Goal: Task Accomplishment & Management: Use online tool/utility

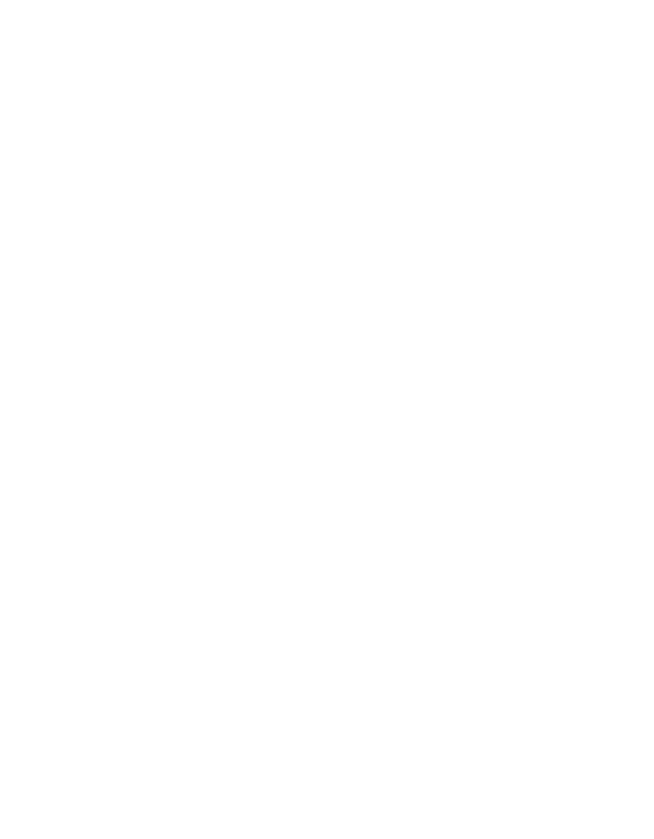
click at [465, 0] on html at bounding box center [327, 0] width 654 height 0
click at [494, 6] on html at bounding box center [327, 3] width 654 height 6
click at [504, 6] on html at bounding box center [327, 3] width 654 height 6
click at [499, 6] on html at bounding box center [327, 3] width 654 height 6
click at [535, 6] on html at bounding box center [327, 3] width 654 height 6
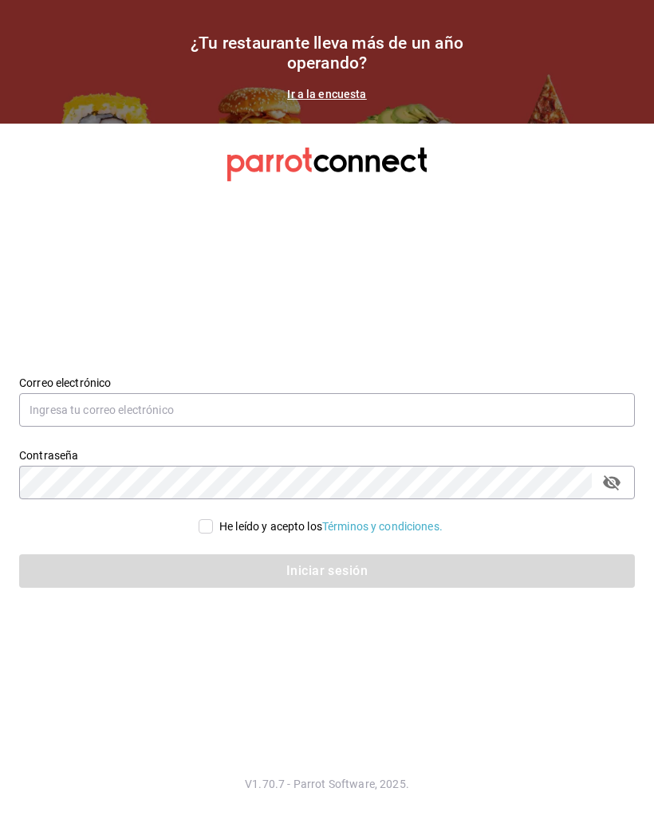
scroll to position [4, 0]
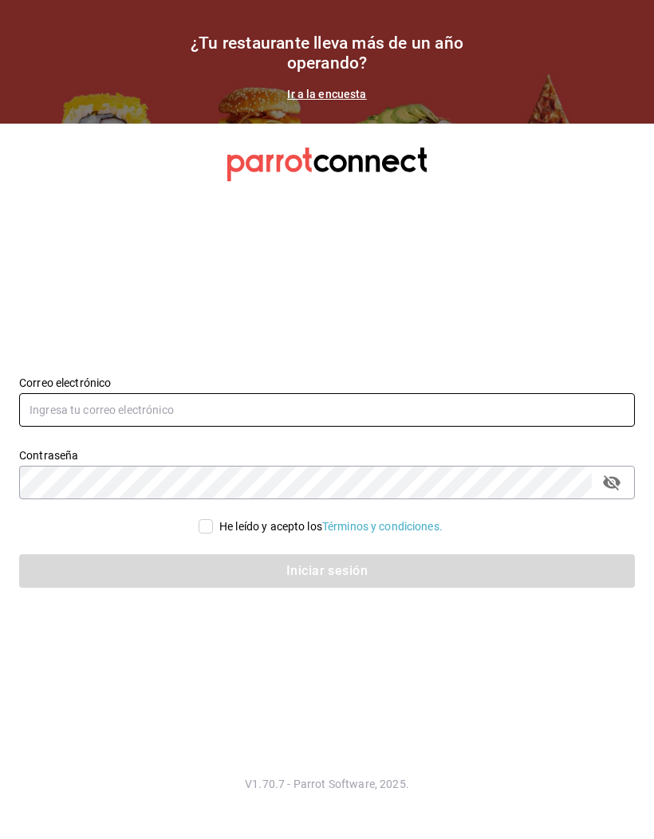
click at [565, 427] on input "text" at bounding box center [327, 409] width 616 height 33
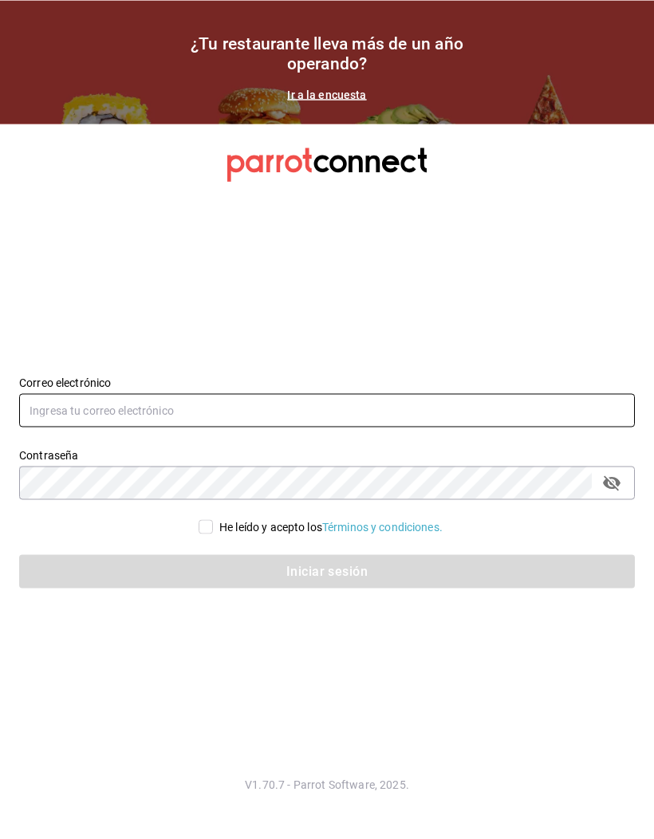
scroll to position [3, 0]
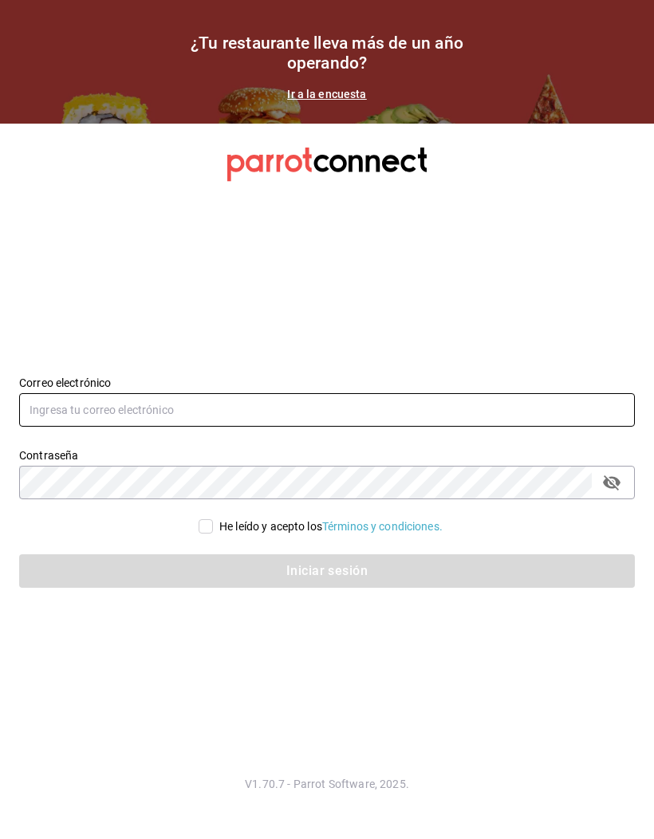
click at [475, 426] on input "text" at bounding box center [327, 409] width 616 height 33
type input "F"
type input "[DOMAIN_NAME][EMAIL_ADDRESS][DOMAIN_NAME]"
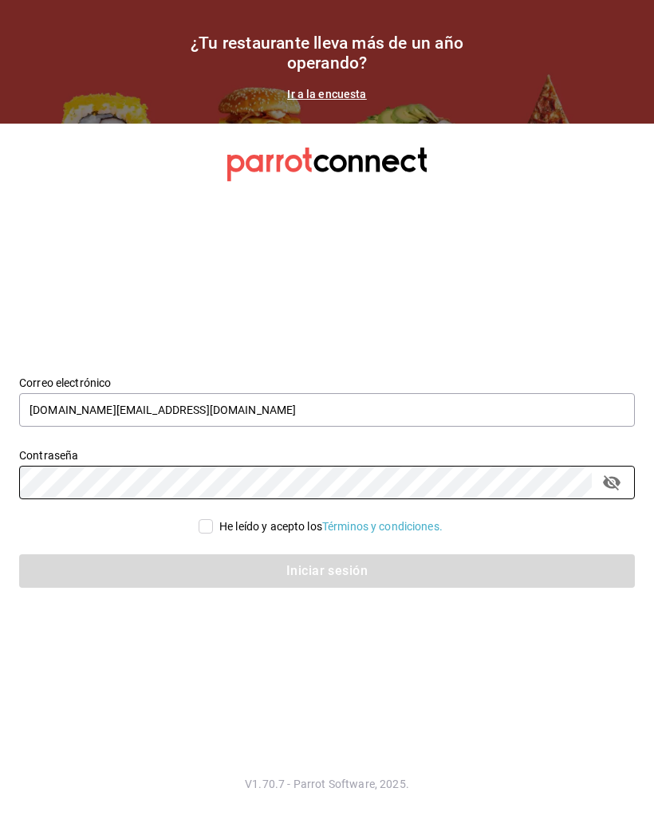
click at [619, 490] on icon "passwordField" at bounding box center [612, 482] width 18 height 15
click at [207, 533] on input "He leído y acepto los Términos y condiciones." at bounding box center [206, 526] width 14 height 14
checkbox input "true"
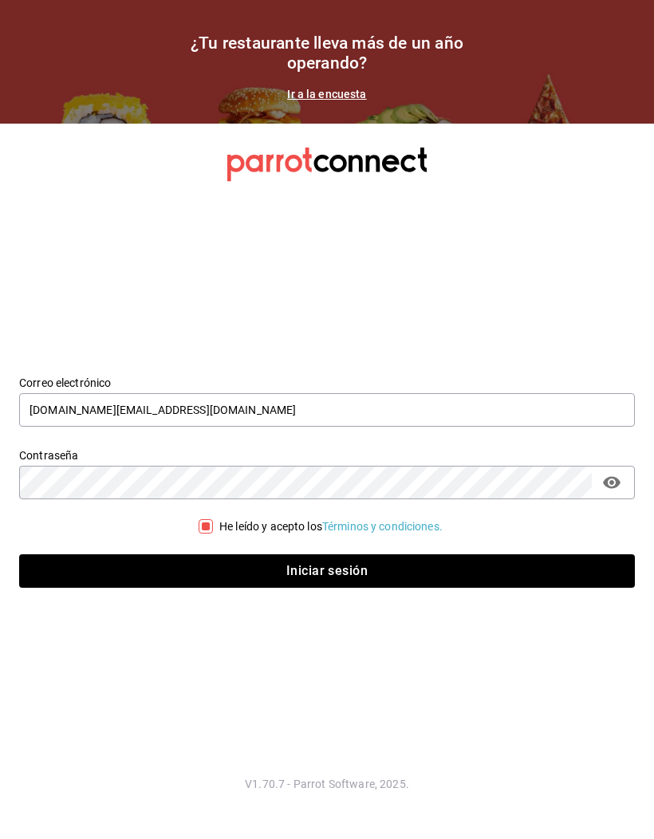
scroll to position [4, 0]
click at [382, 588] on button "Iniciar sesión" at bounding box center [327, 570] width 616 height 33
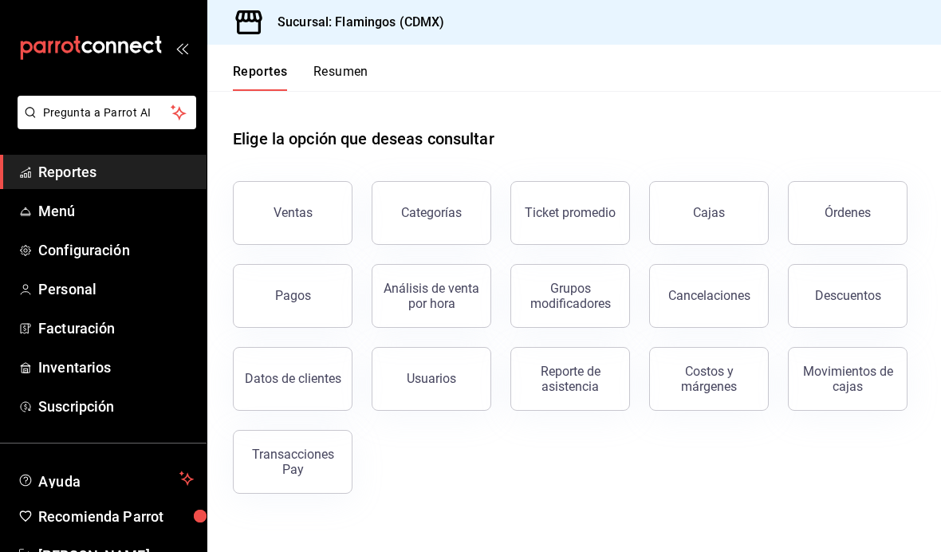
click at [278, 217] on div "Ventas" at bounding box center [293, 212] width 39 height 15
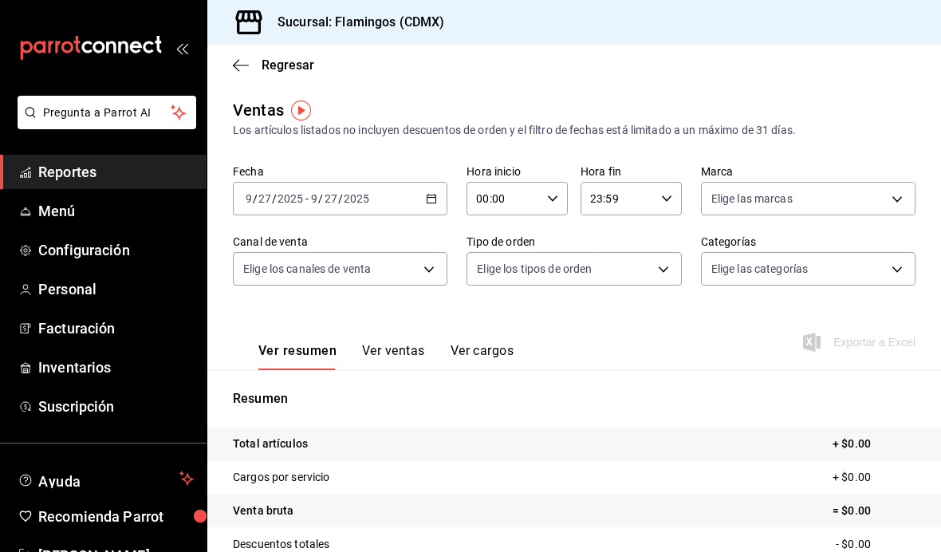
click at [435, 203] on \(Stroke\) "button" at bounding box center [432, 199] width 10 height 9
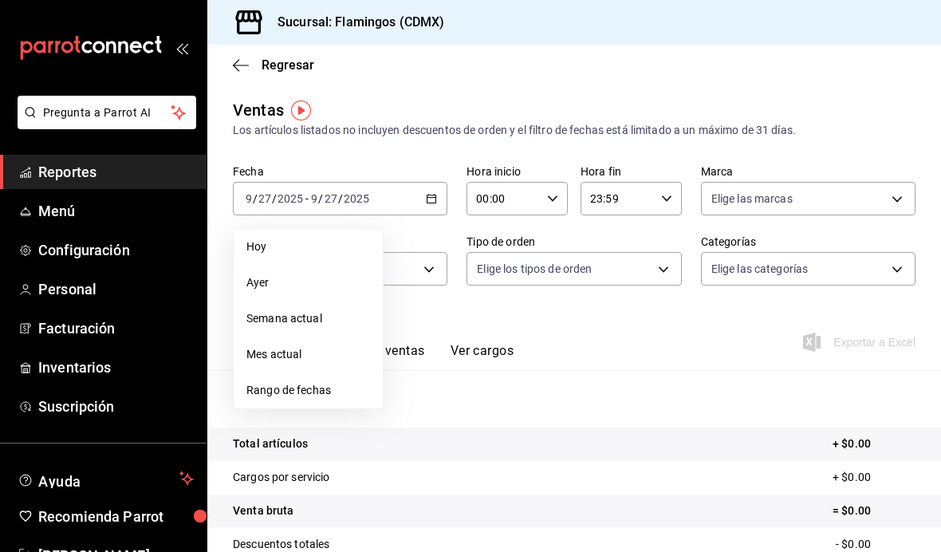
click at [318, 382] on span "Rango de fechas" at bounding box center [308, 390] width 124 height 17
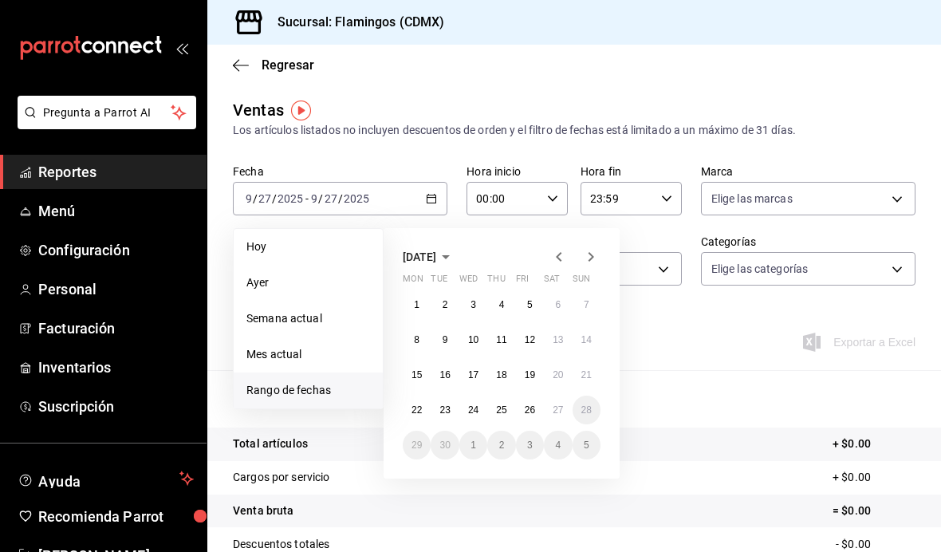
click at [556, 376] on abbr "20" at bounding box center [558, 374] width 10 height 11
click at [525, 408] on abbr "26" at bounding box center [530, 409] width 10 height 11
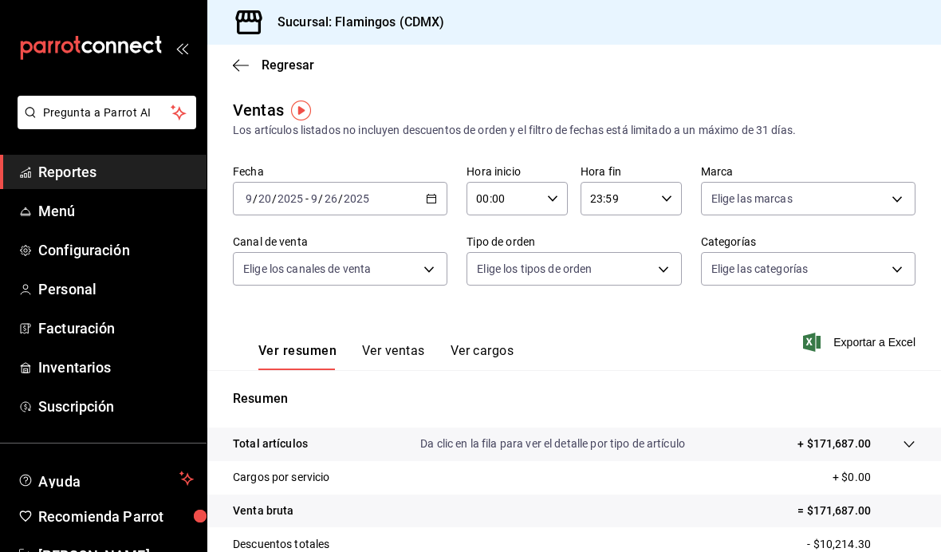
click at [428, 262] on body "Pregunta a Parrot AI Reportes Menú Configuración Personal Facturación Inventari…" at bounding box center [470, 276] width 941 height 552
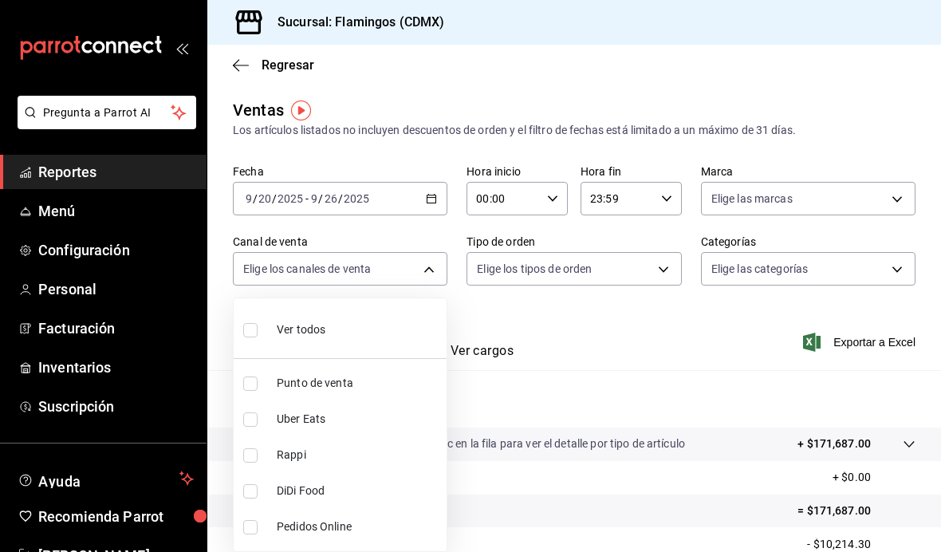
click at [412, 265] on div at bounding box center [470, 276] width 941 height 552
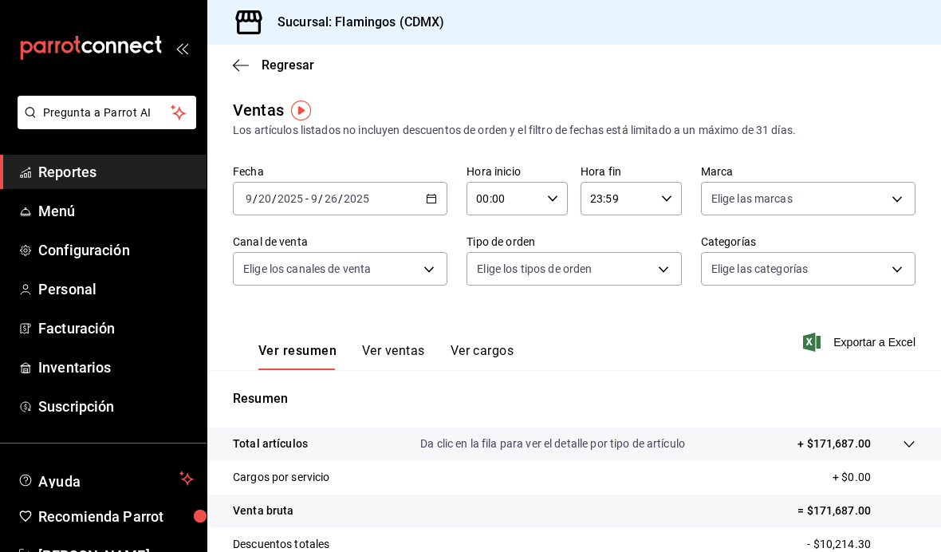
click at [639, 262] on body "Pregunta a Parrot AI Reportes Menú Configuración Personal Facturación Inventari…" at bounding box center [470, 276] width 941 height 552
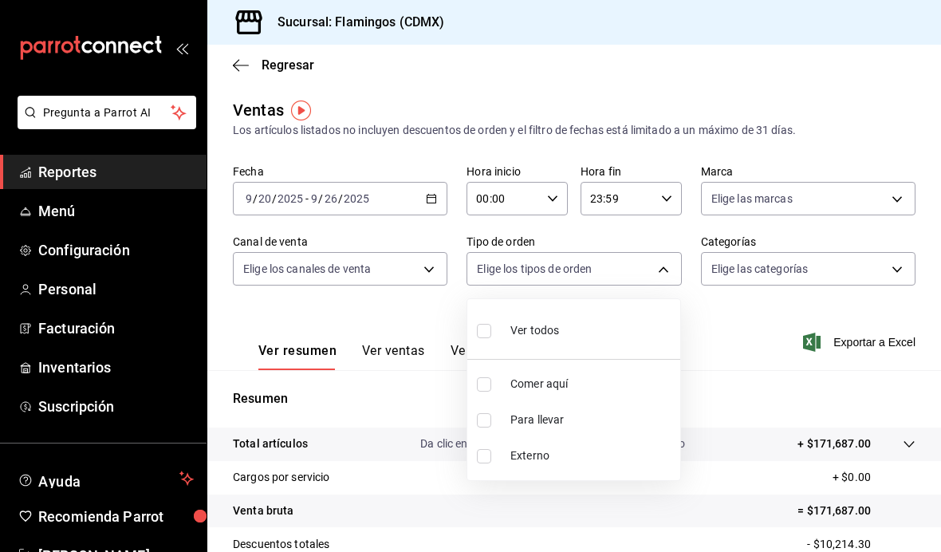
click at [653, 268] on div at bounding box center [470, 276] width 941 height 552
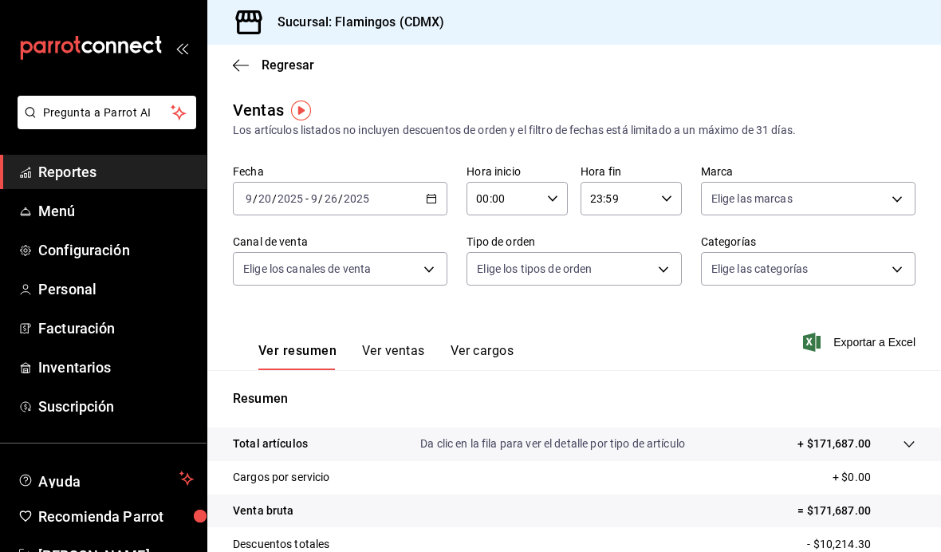
click at [653, 268] on body "Pregunta a Parrot AI Reportes Menú Configuración Personal Facturación Inventari…" at bounding box center [470, 276] width 941 height 552
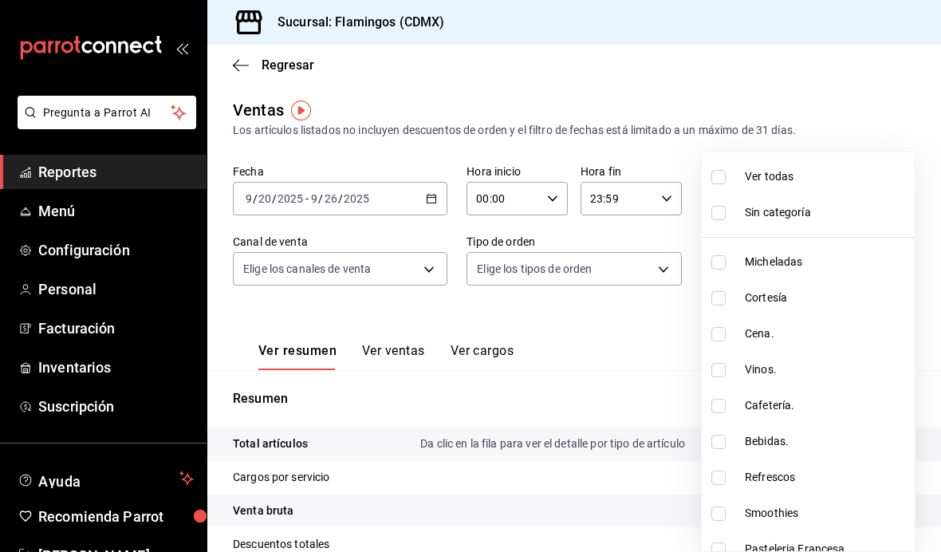
click at [653, 265] on span "Micheladas" at bounding box center [826, 262] width 163 height 17
type input "cb965f30-081d-4eb3-977e-f8136708cae6"
checkbox input "true"
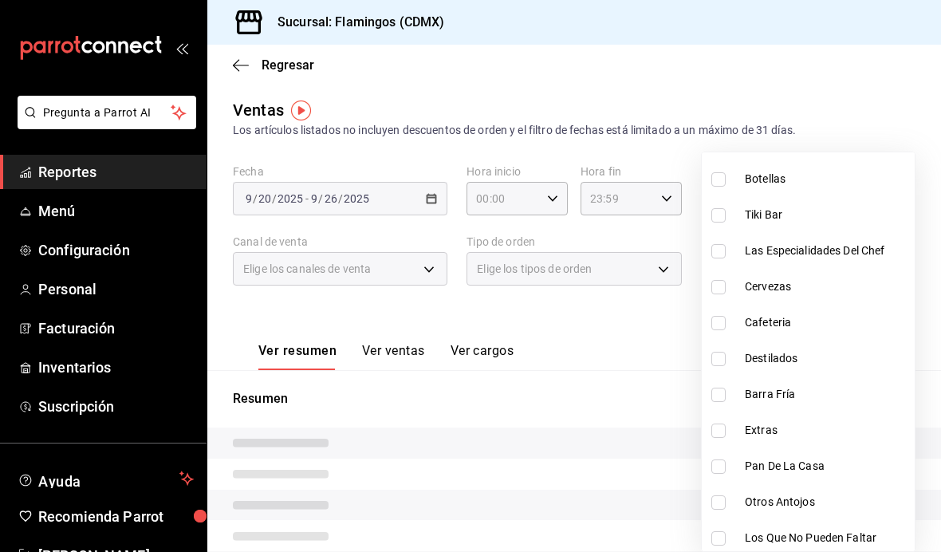
scroll to position [482, 0]
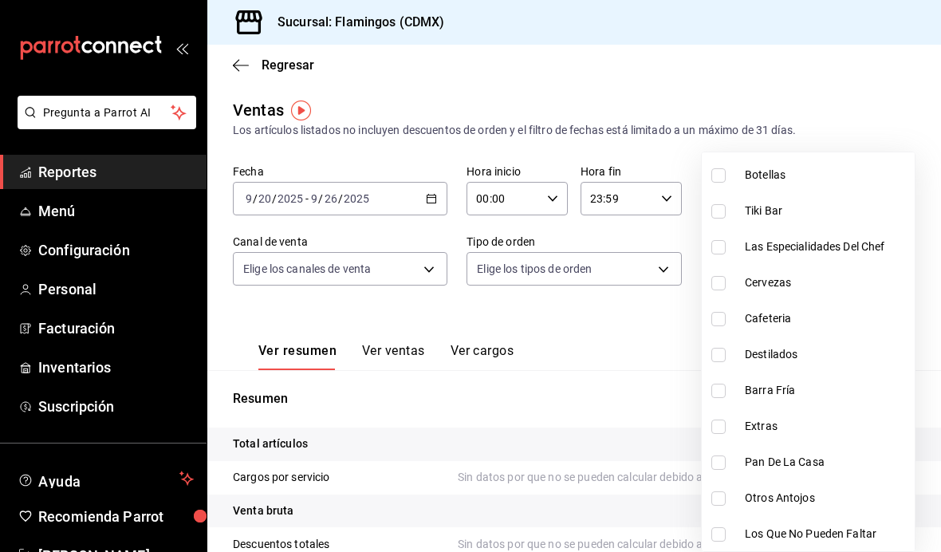
click at [653, 284] on span "Cervezas" at bounding box center [826, 282] width 163 height 17
type input "cb965f30-081d-4eb3-977e-f8136708cae6,c7ac82d5-3f34-4a9d-84d9-64d34fcebf53"
checkbox input "true"
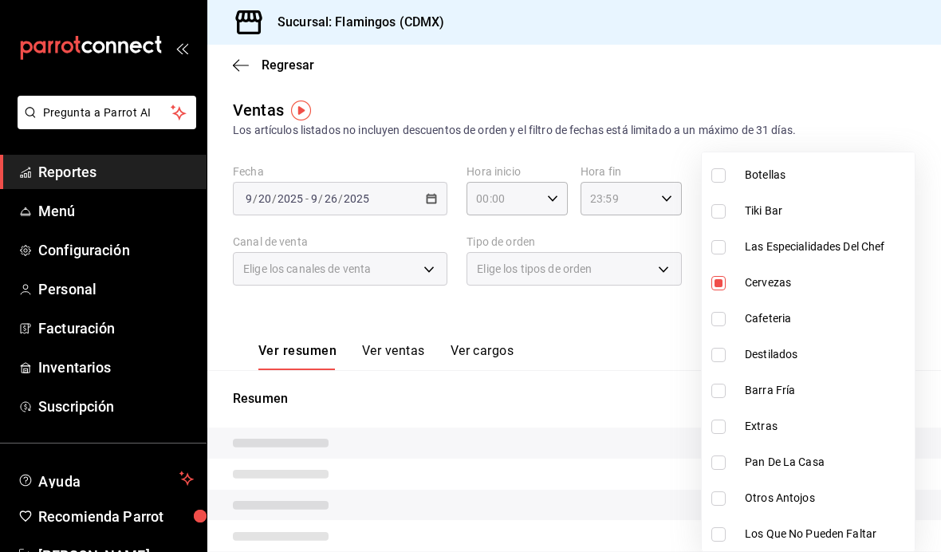
click at [641, 320] on div at bounding box center [470, 276] width 941 height 552
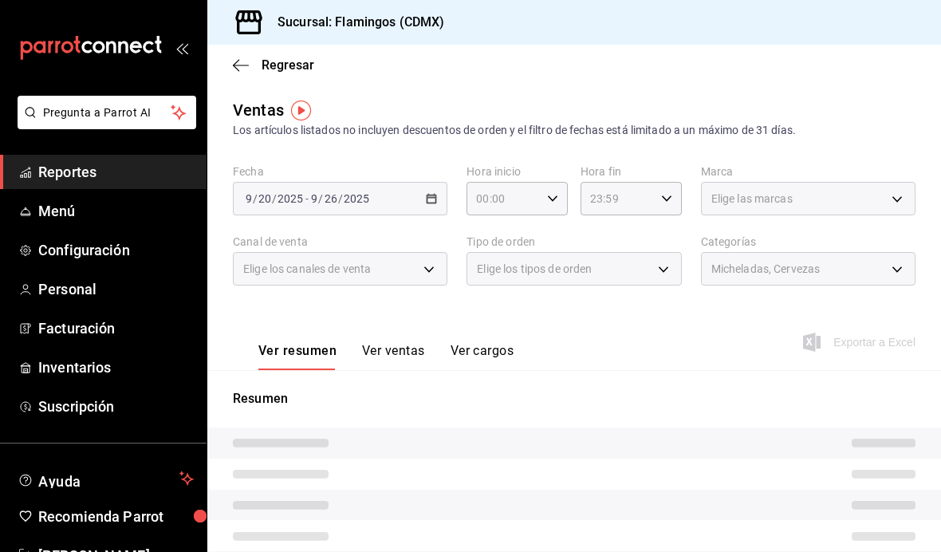
click at [427, 214] on div "2025-09-20 9 / 20 / 2025 - 2025-09-26 9 / 26 / 2025" at bounding box center [340, 198] width 215 height 33
type input "cb965f30-081d-4eb3-977e-f8136708cae6,c7ac82d5-3f34-4a9d-84d9-64d34fcebf53"
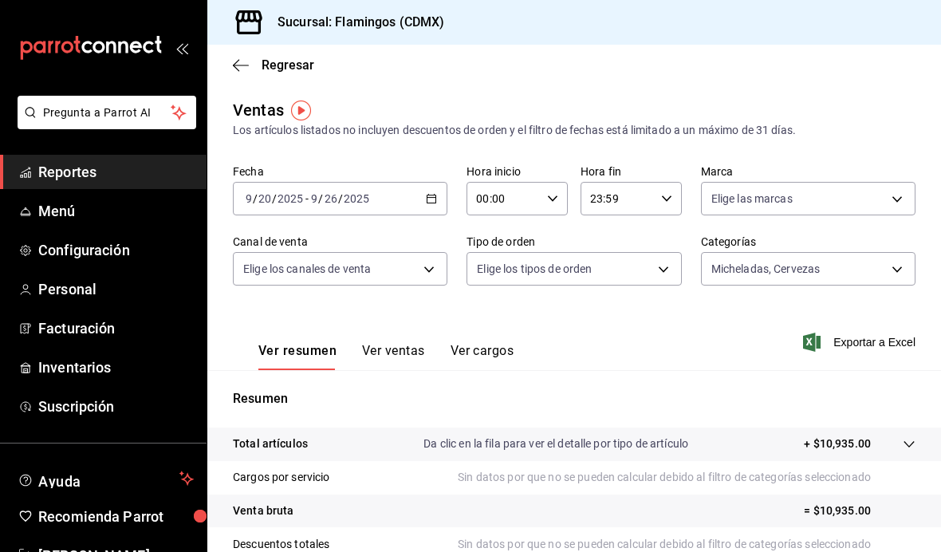
click at [436, 195] on \(Stroke\) "button" at bounding box center [432, 199] width 10 height 9
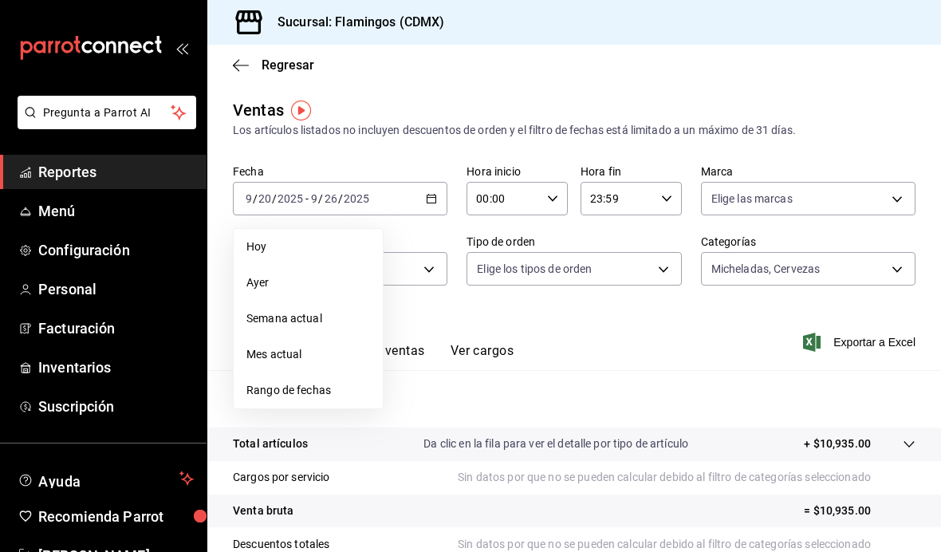
click at [342, 392] on span "Rango de fechas" at bounding box center [308, 390] width 124 height 17
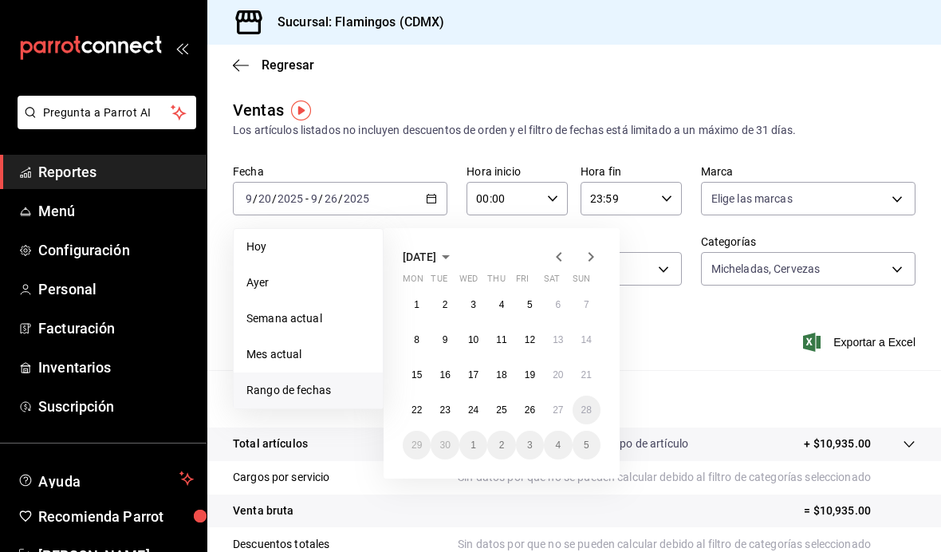
click at [554, 378] on abbr "20" at bounding box center [558, 374] width 10 height 11
click at [529, 410] on abbr "26" at bounding box center [530, 409] width 10 height 11
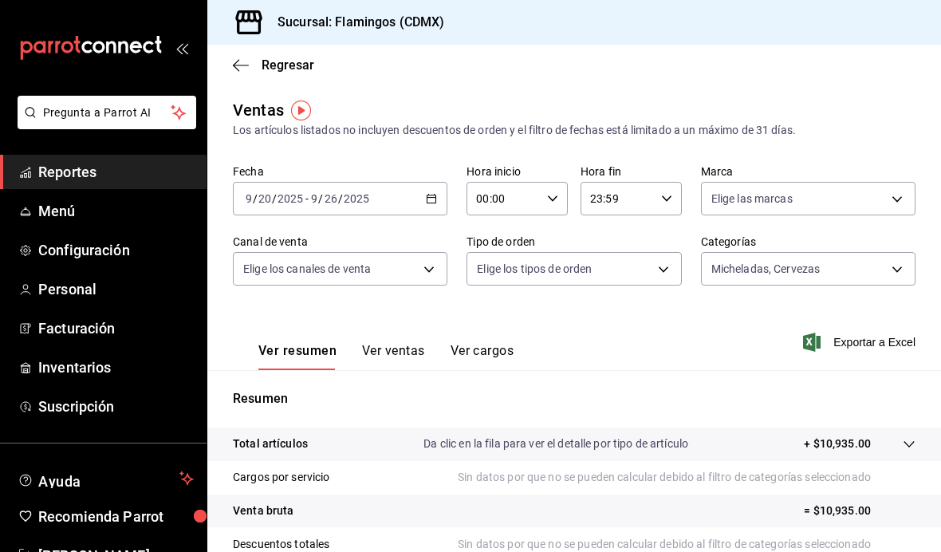
click at [394, 351] on button "Ver ventas" at bounding box center [393, 356] width 63 height 27
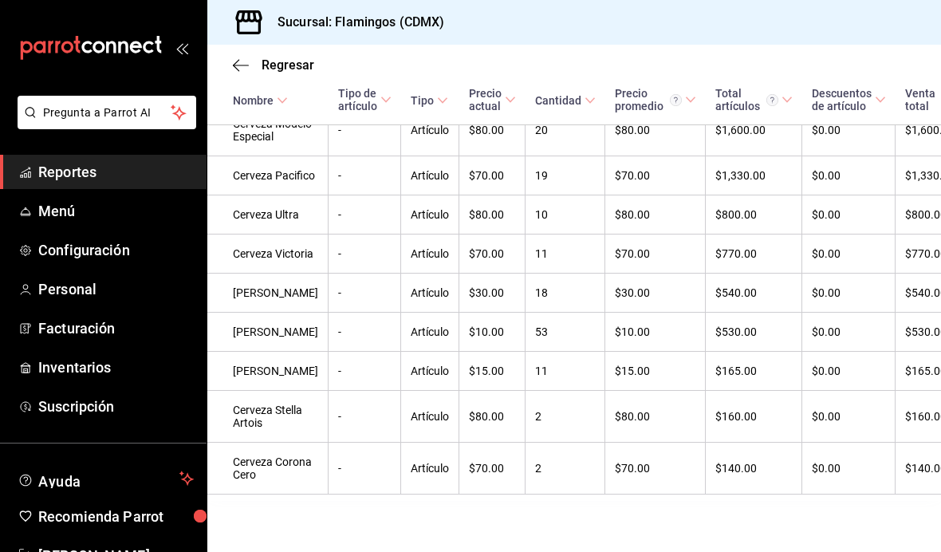
scroll to position [540, 0]
